Goal: Check status: Check status

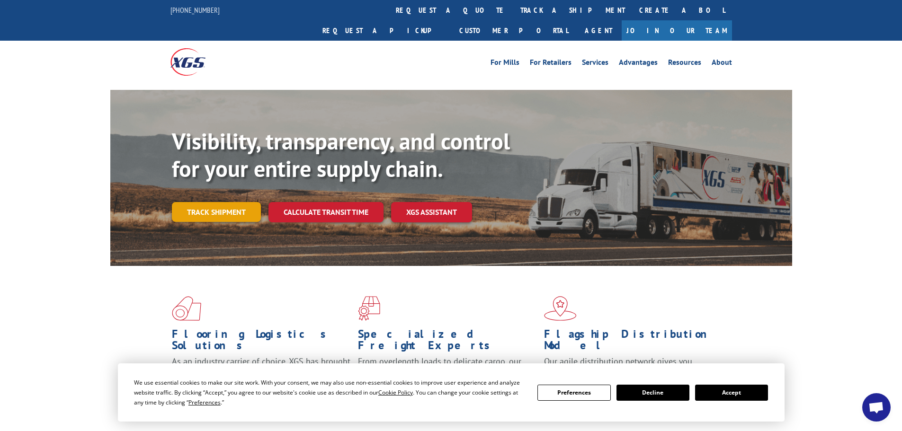
click at [214, 202] on link "Track shipment" at bounding box center [216, 212] width 89 height 20
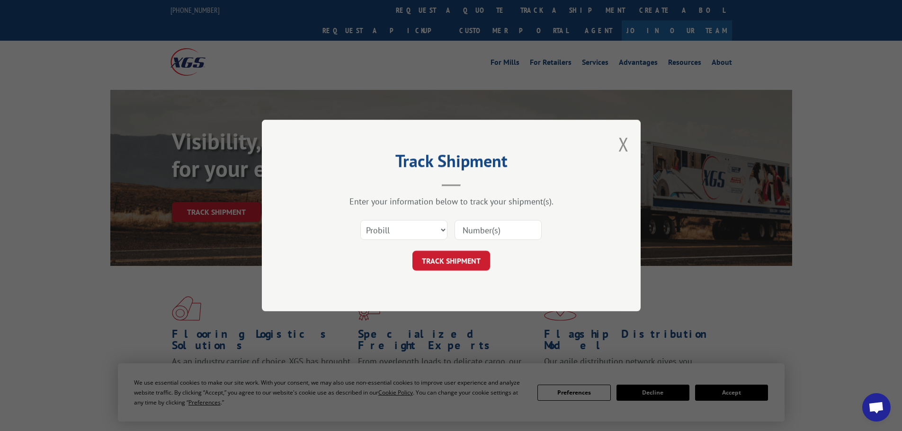
click at [493, 231] on input at bounding box center [497, 230] width 87 height 20
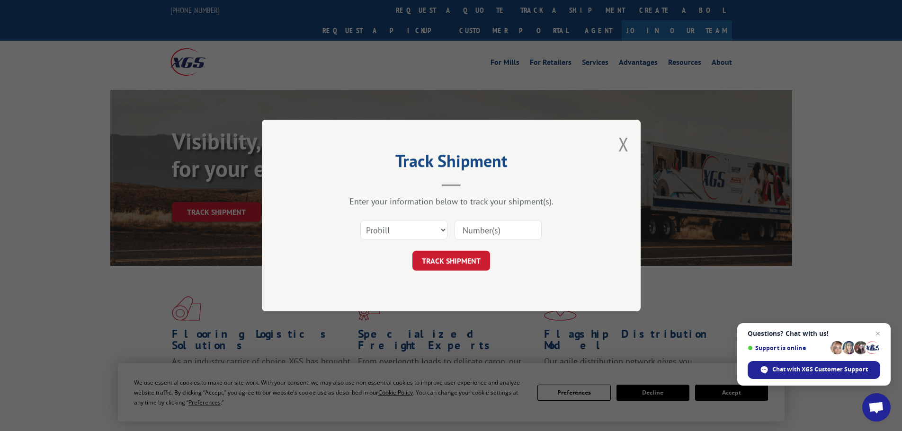
paste input "F8714120"
type input "F8714120"
click at [449, 262] on button "TRACK SHIPMENT" at bounding box center [451, 261] width 78 height 20
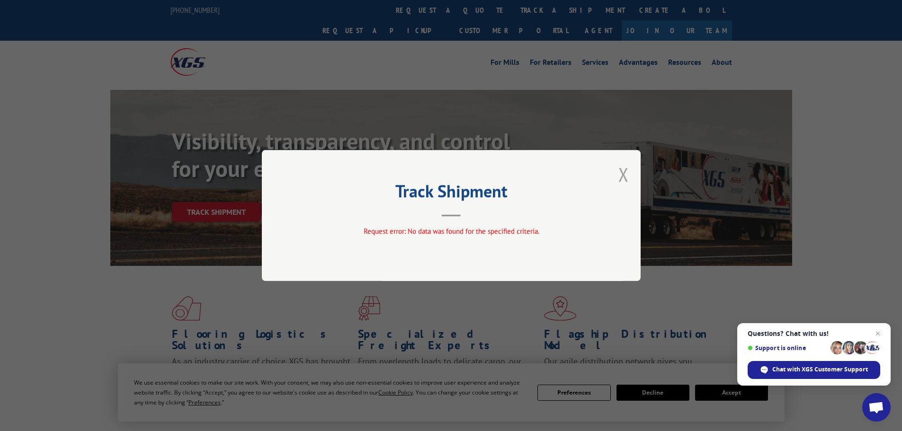
click at [621, 178] on button "Close modal" at bounding box center [623, 174] width 10 height 25
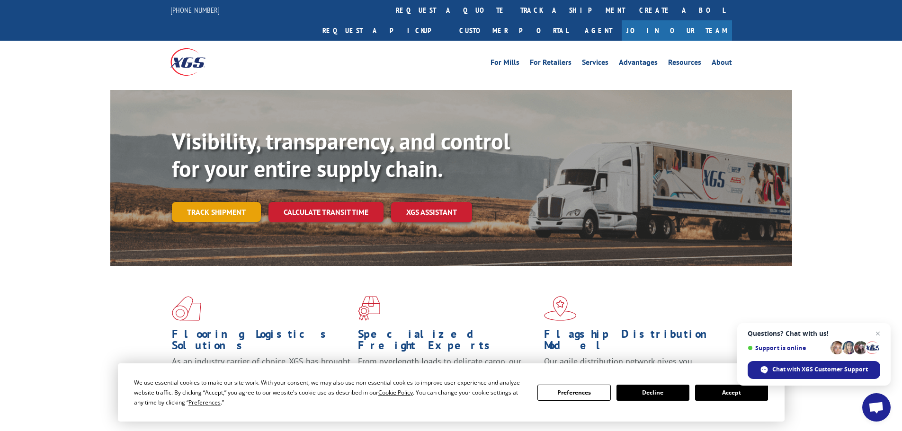
click at [225, 202] on link "Track shipment" at bounding box center [216, 212] width 89 height 20
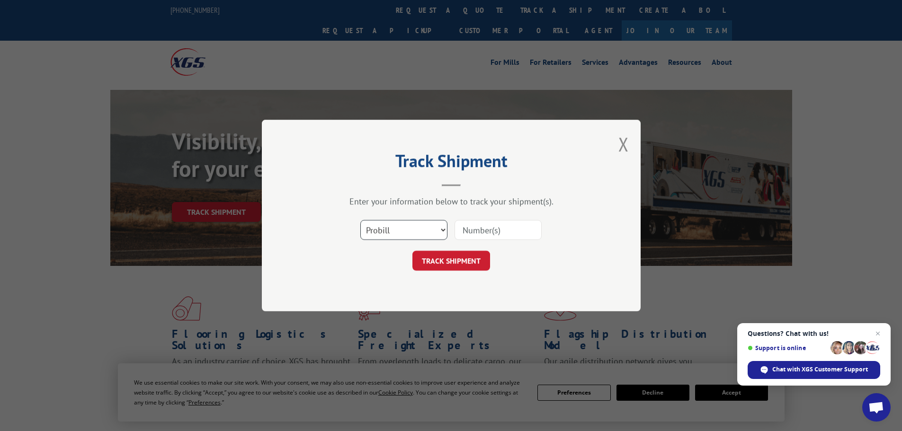
click at [396, 226] on select "Select category... Probill BOL PO" at bounding box center [403, 230] width 87 height 20
select select "bol"
click at [360, 220] on select "Select category... Probill BOL PO" at bounding box center [403, 230] width 87 height 20
click at [504, 227] on input at bounding box center [497, 230] width 87 height 20
paste input "F8714120"
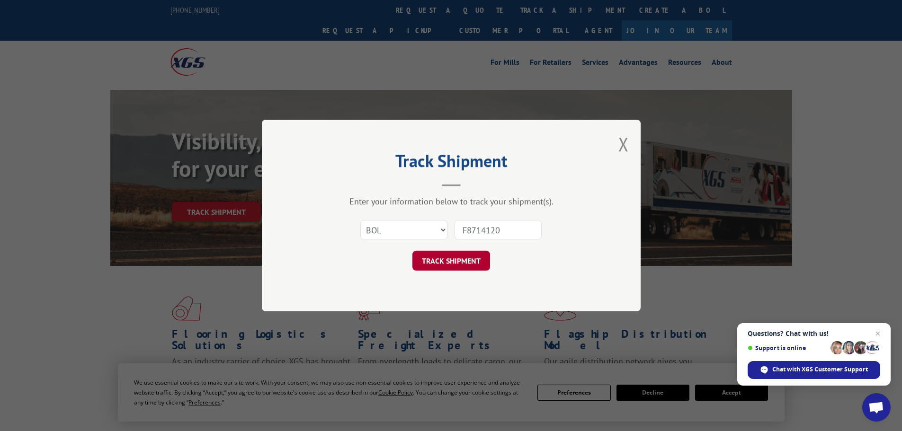
type input "F8714120"
click at [462, 263] on button "TRACK SHIPMENT" at bounding box center [451, 261] width 78 height 20
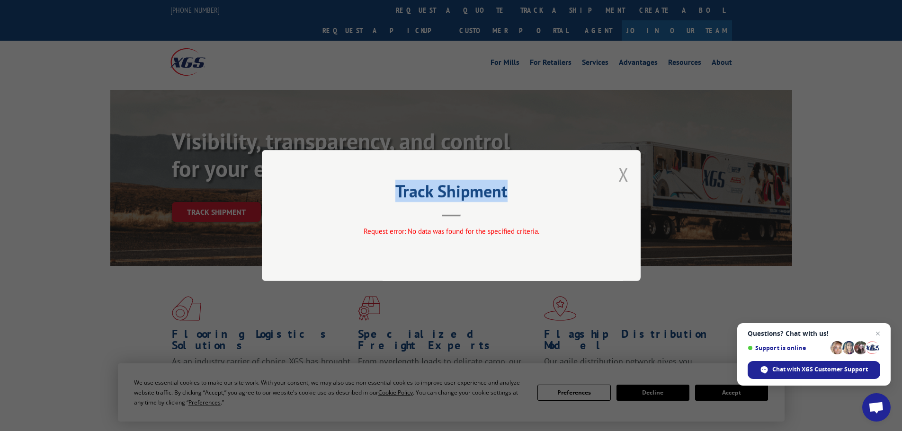
click at [619, 173] on div "Track Shipment Request error: No data was found for the specified criteria." at bounding box center [451, 215] width 379 height 131
click at [625, 174] on button "Close modal" at bounding box center [623, 174] width 10 height 25
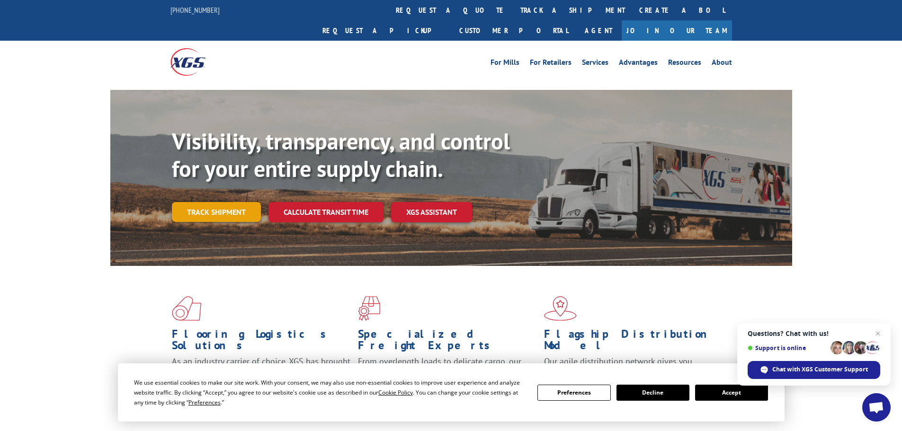
click at [220, 202] on link "Track shipment" at bounding box center [216, 212] width 89 height 20
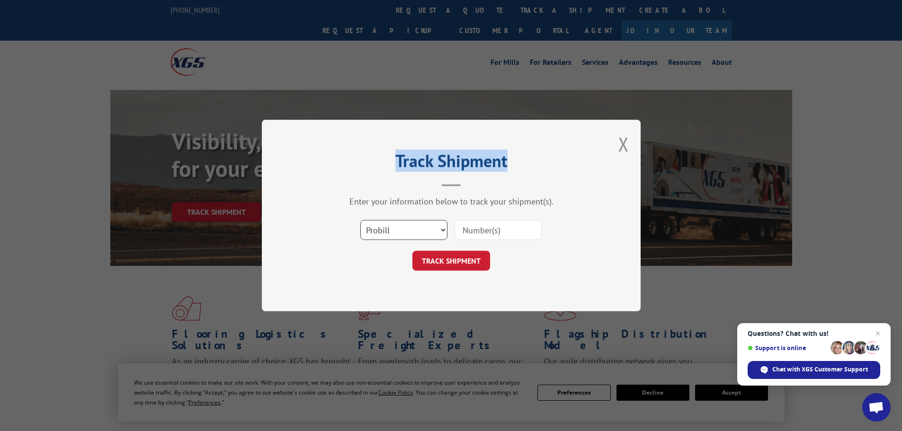
click at [408, 230] on select "Select category... Probill BOL PO" at bounding box center [403, 230] width 87 height 20
select select "po"
click at [360, 220] on select "Select category... Probill BOL PO" at bounding box center [403, 230] width 87 height 20
click at [523, 230] on input at bounding box center [497, 230] width 87 height 20
paste input "23532835"
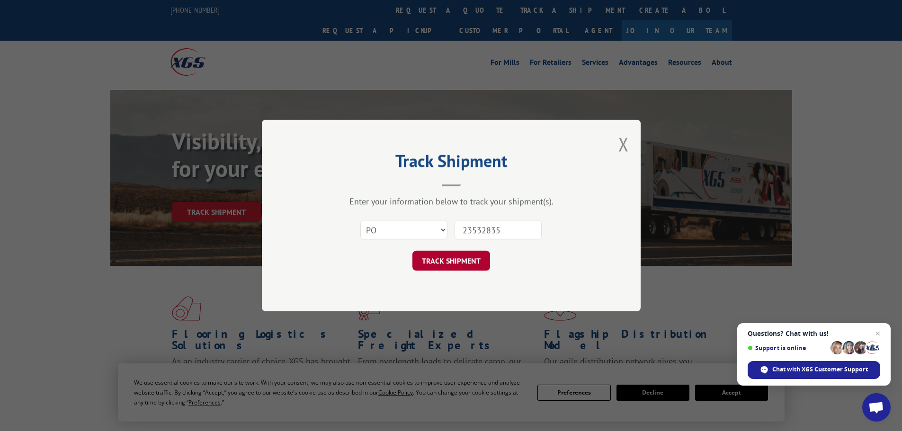
type input "23532835"
click at [451, 259] on button "TRACK SHIPMENT" at bounding box center [451, 261] width 78 height 20
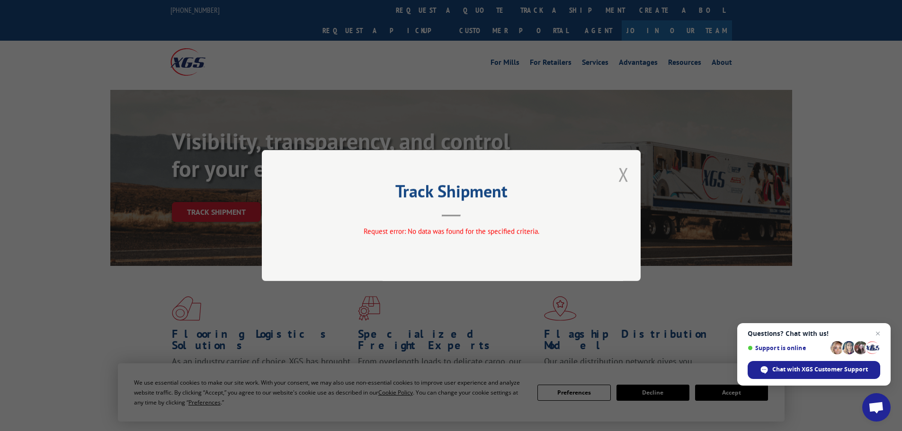
click at [621, 172] on button "Close modal" at bounding box center [623, 174] width 10 height 25
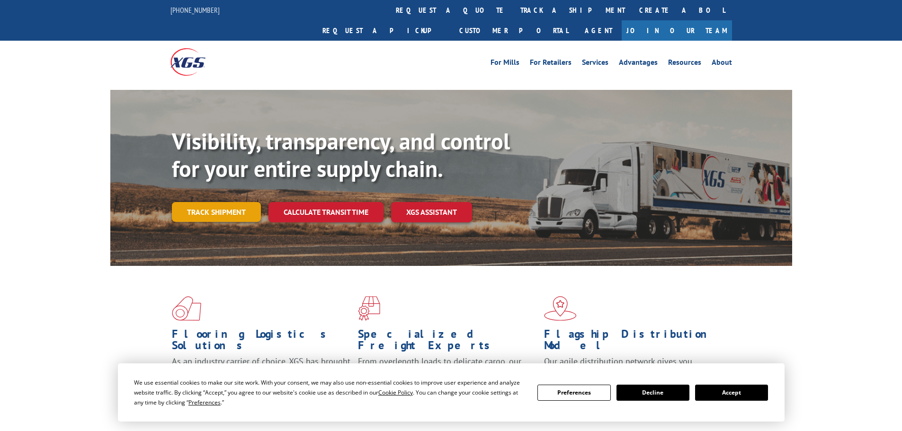
click at [223, 202] on link "Track shipment" at bounding box center [216, 212] width 89 height 20
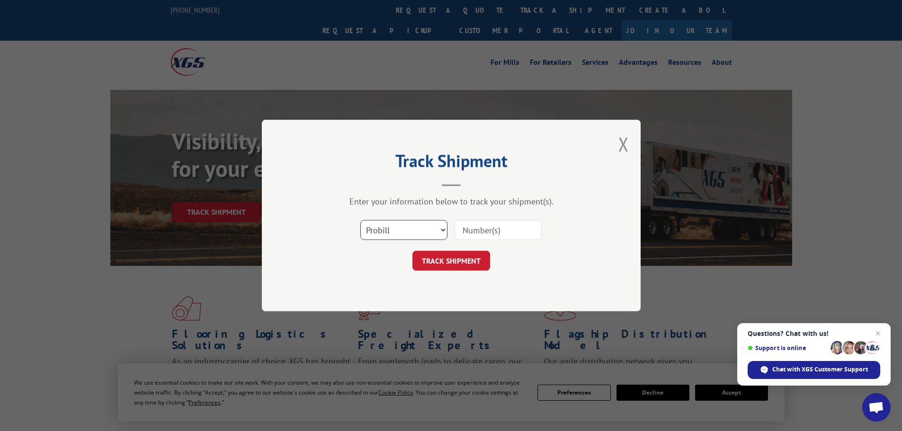
click at [401, 226] on select "Select category... Probill BOL PO" at bounding box center [403, 230] width 87 height 20
select select "bol"
click at [360, 220] on select "Select category... Probill BOL PO" at bounding box center [403, 230] width 87 height 20
click at [483, 226] on input at bounding box center [497, 230] width 87 height 20
paste input "07282624062015672"
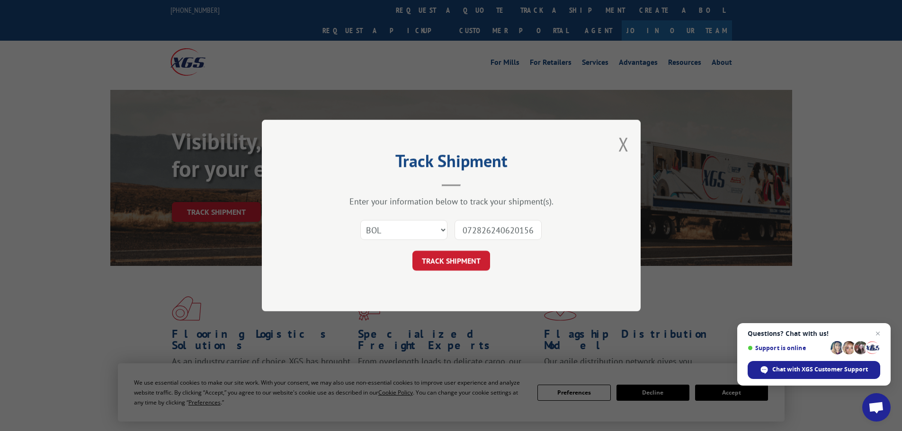
scroll to position [0, 10]
type input "07282624062015672"
click at [443, 261] on button "TRACK SHIPMENT" at bounding box center [451, 261] width 78 height 20
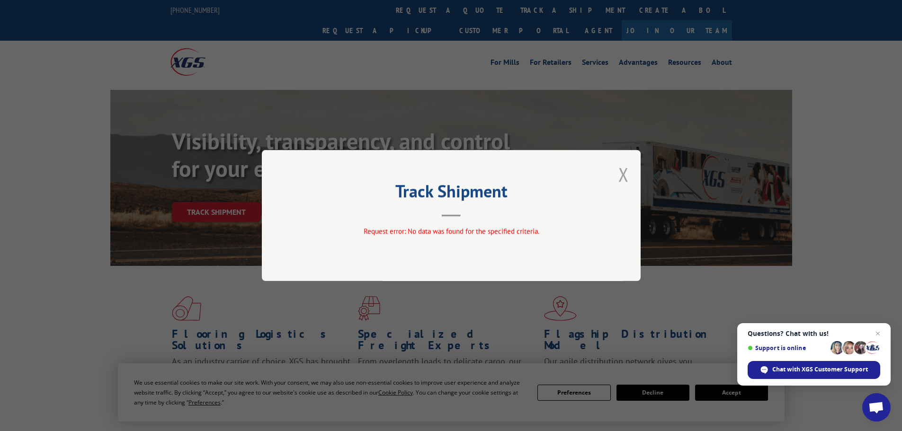
click at [622, 175] on button "Close modal" at bounding box center [623, 174] width 10 height 25
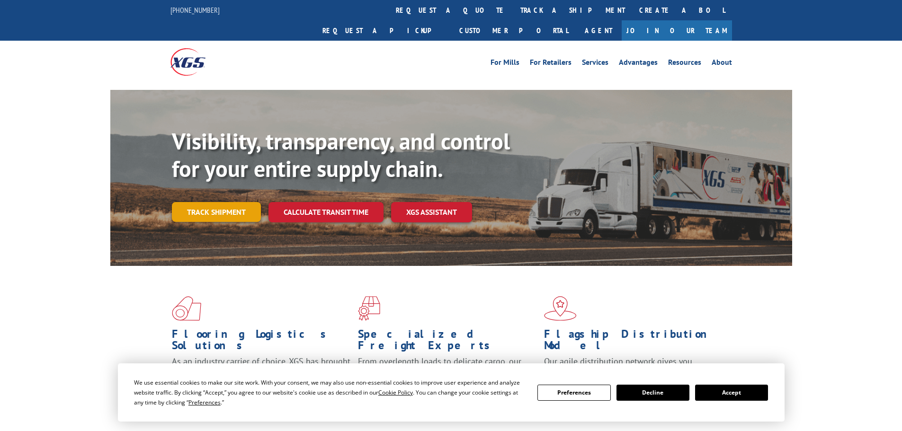
click at [211, 202] on link "Track shipment" at bounding box center [216, 212] width 89 height 20
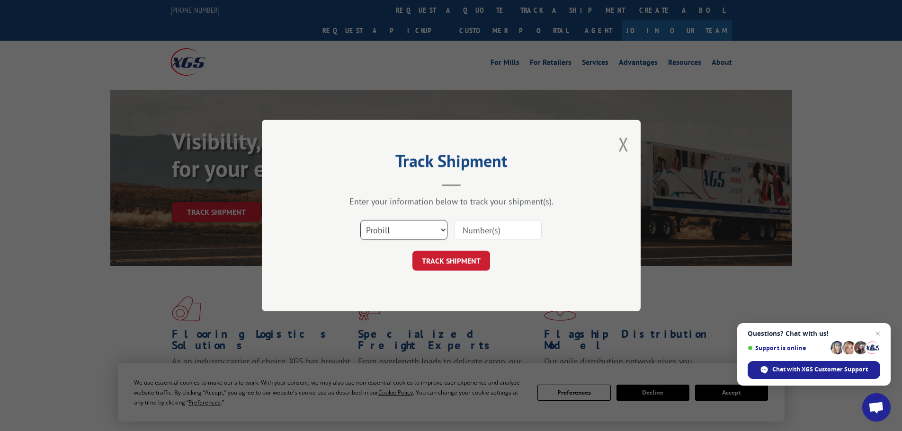
click at [393, 235] on select "Select category... Probill BOL PO" at bounding box center [403, 230] width 87 height 20
select select "bol"
click at [360, 220] on select "Select category... Probill BOL PO" at bounding box center [403, 230] width 87 height 20
click at [506, 230] on input at bounding box center [497, 230] width 87 height 20
paste input "9480300000571671"
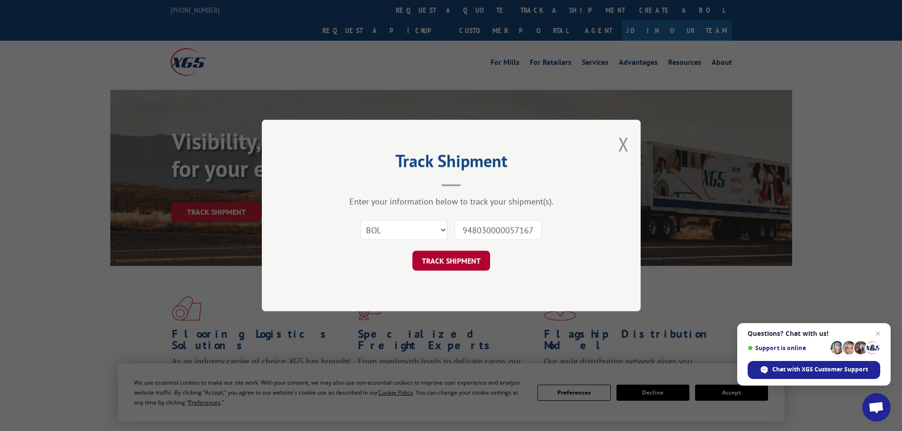
scroll to position [0, 5]
type input "9480300000571671"
click at [452, 262] on button "TRACK SHIPMENT" at bounding box center [451, 261] width 78 height 20
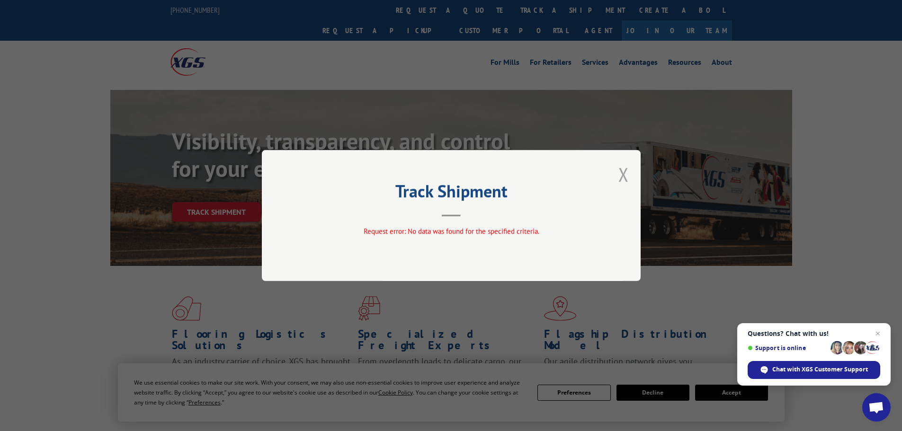
click at [622, 175] on button "Close modal" at bounding box center [623, 174] width 10 height 25
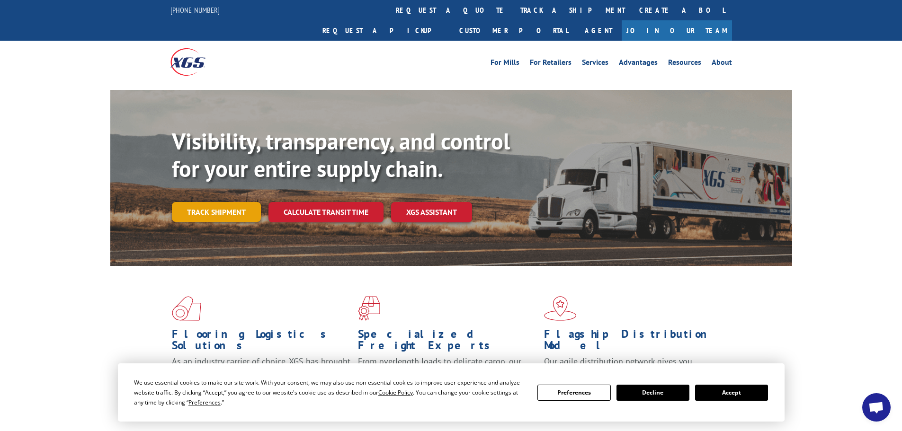
click at [215, 202] on link "Track shipment" at bounding box center [216, 212] width 89 height 20
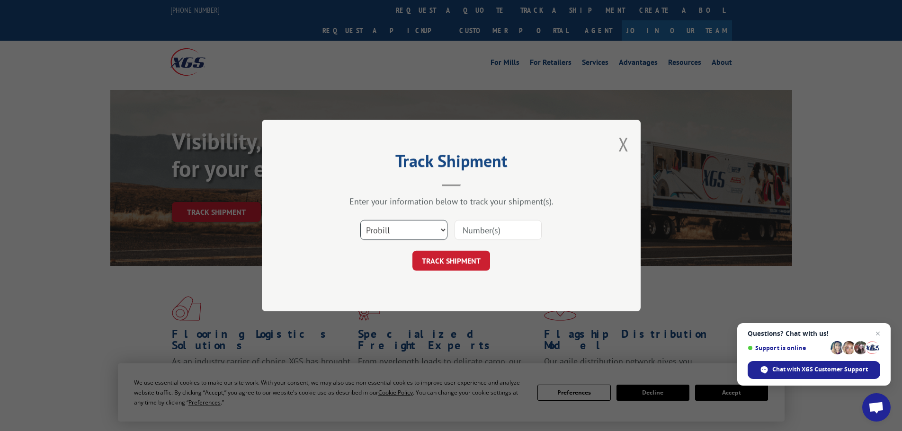
click at [414, 231] on select "Select category... Probill BOL PO" at bounding box center [403, 230] width 87 height 20
select select "po"
click at [360, 220] on select "Select category... Probill BOL PO" at bounding box center [403, 230] width 87 height 20
click at [517, 226] on input at bounding box center [497, 230] width 87 height 20
paste input "23533370"
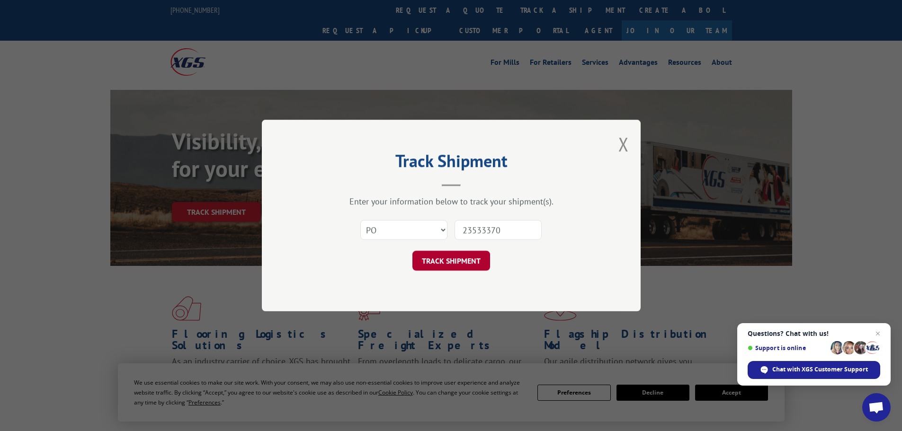
type input "23533370"
click at [443, 259] on button "TRACK SHIPMENT" at bounding box center [451, 261] width 78 height 20
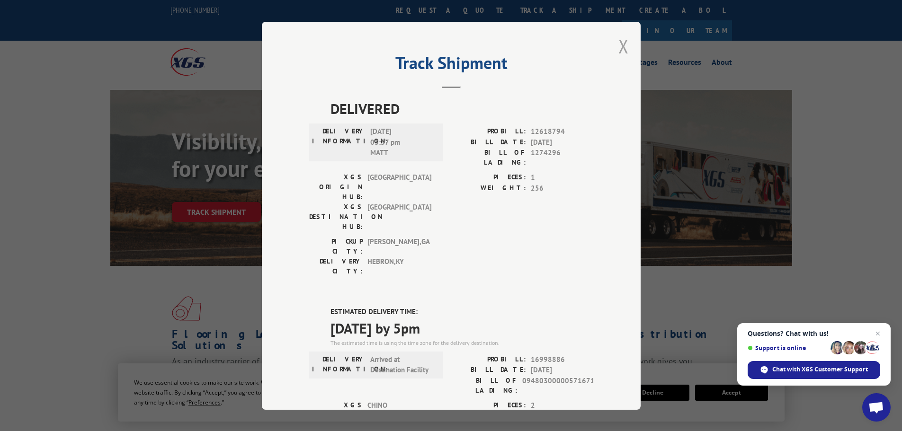
click at [620, 44] on button "Close modal" at bounding box center [623, 46] width 10 height 25
